Goal: Complete application form

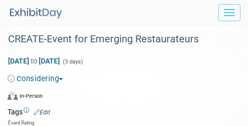
select select "[PERSON_NAME]"
select select "Industry - Restaurant"
select select "ServSuccess"
select select "ServSafe"
select select "Sales and Lead Opportunities"
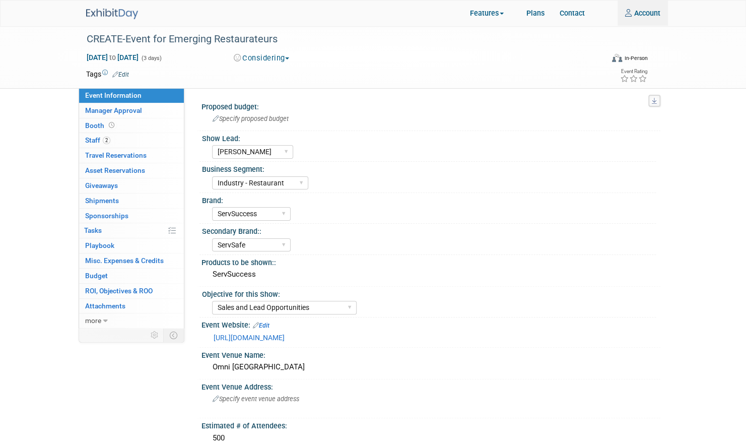
type input "[PERSON_NAME][EMAIL_ADDRESS][PERSON_NAME][DOMAIN_NAME]"
click at [248, 59] on button "Considering" at bounding box center [261, 58] width 63 height 11
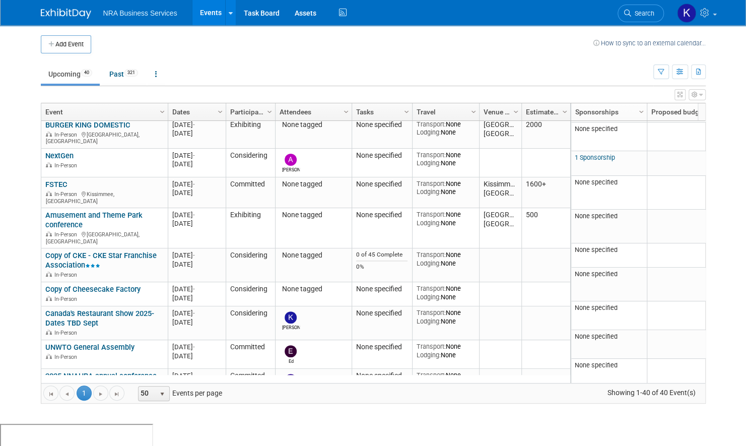
scroll to position [208, 0]
